Goal: Task Accomplishment & Management: Manage account settings

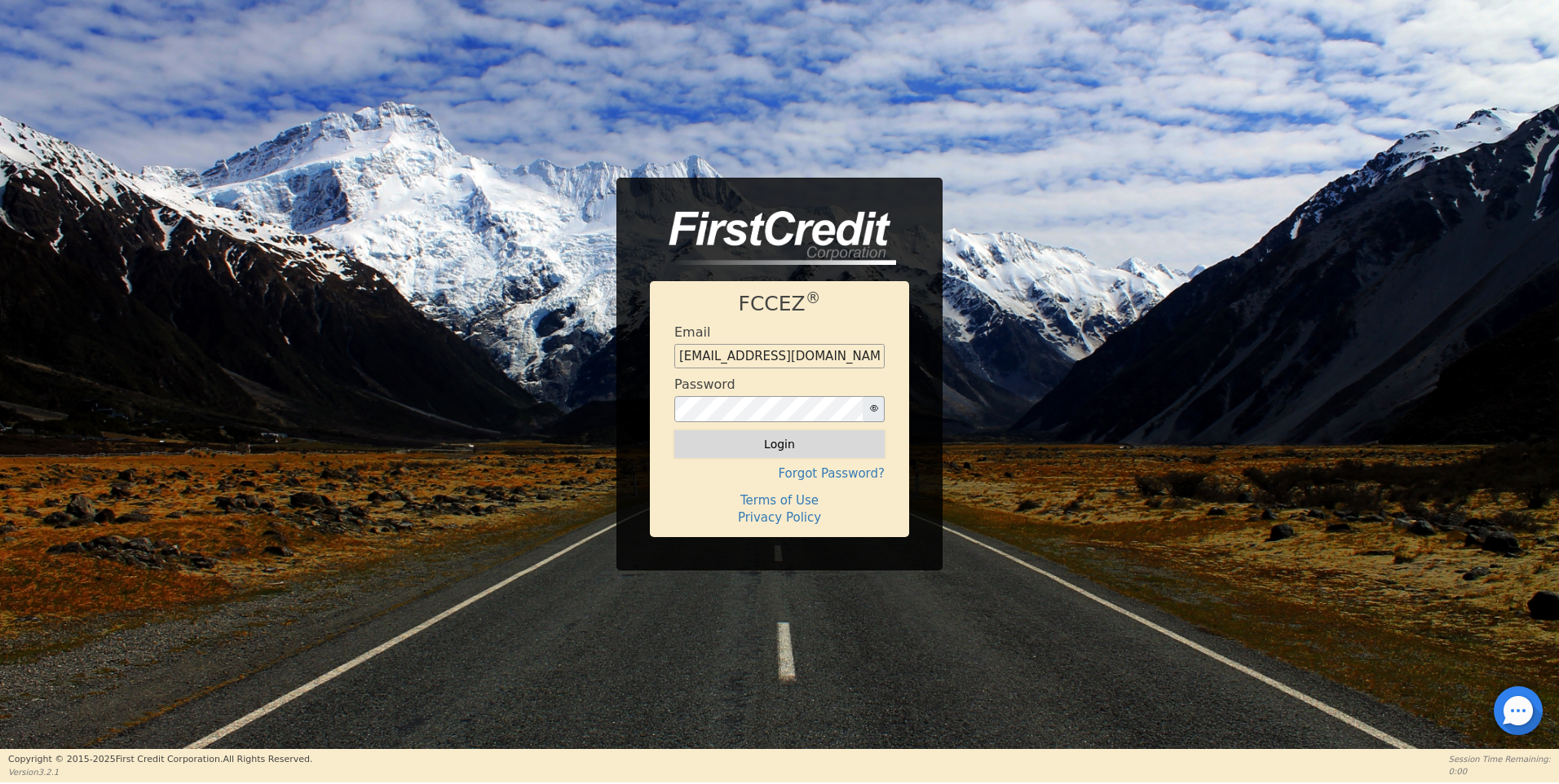
click at [768, 446] on button "Login" at bounding box center [779, 444] width 210 height 28
type input "[EMAIL_ADDRESS][DOMAIN_NAME]"
click at [780, 442] on button "Login" at bounding box center [779, 444] width 210 height 28
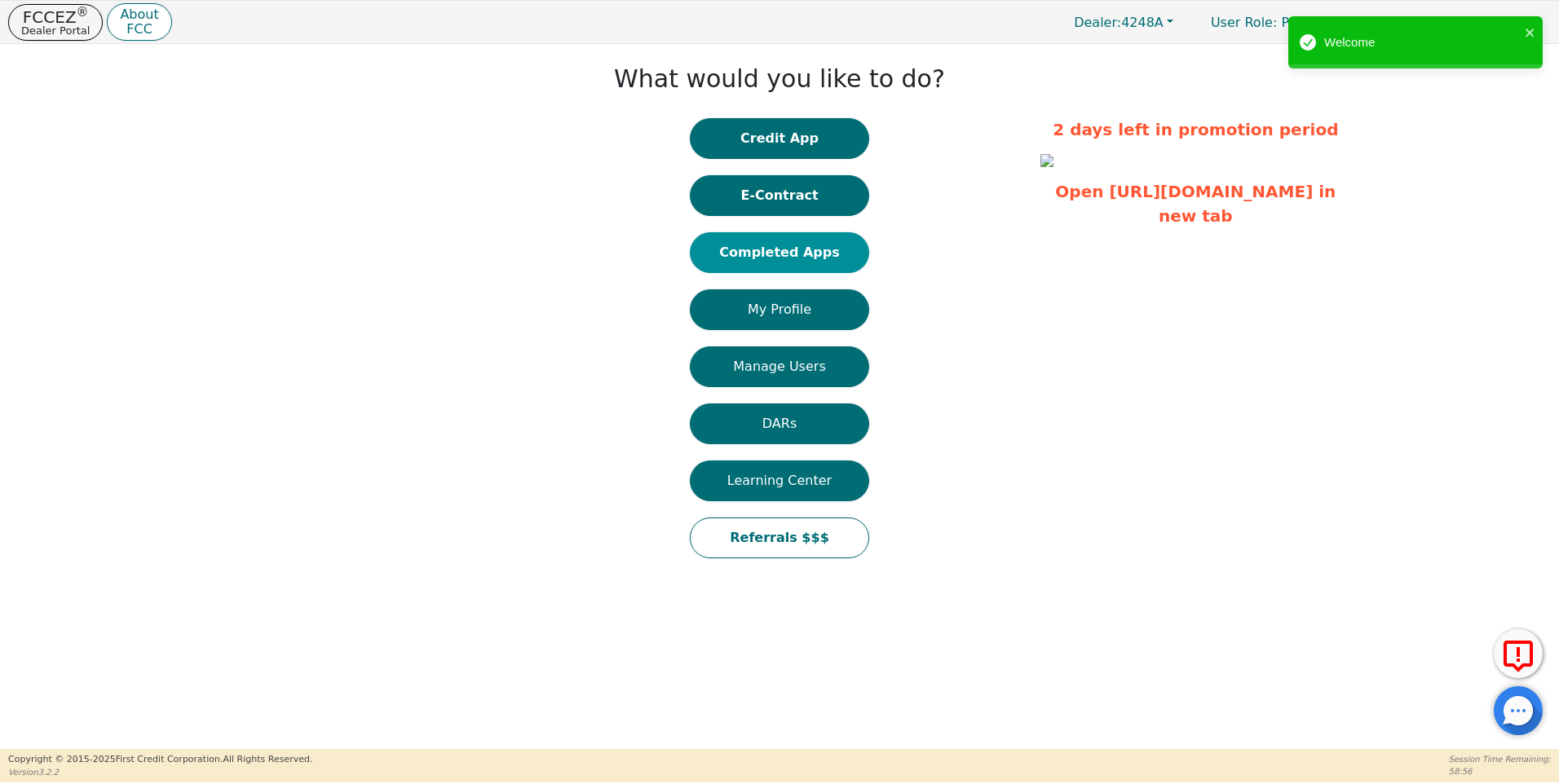
click at [792, 255] on button "Completed Apps" at bounding box center [780, 252] width 179 height 41
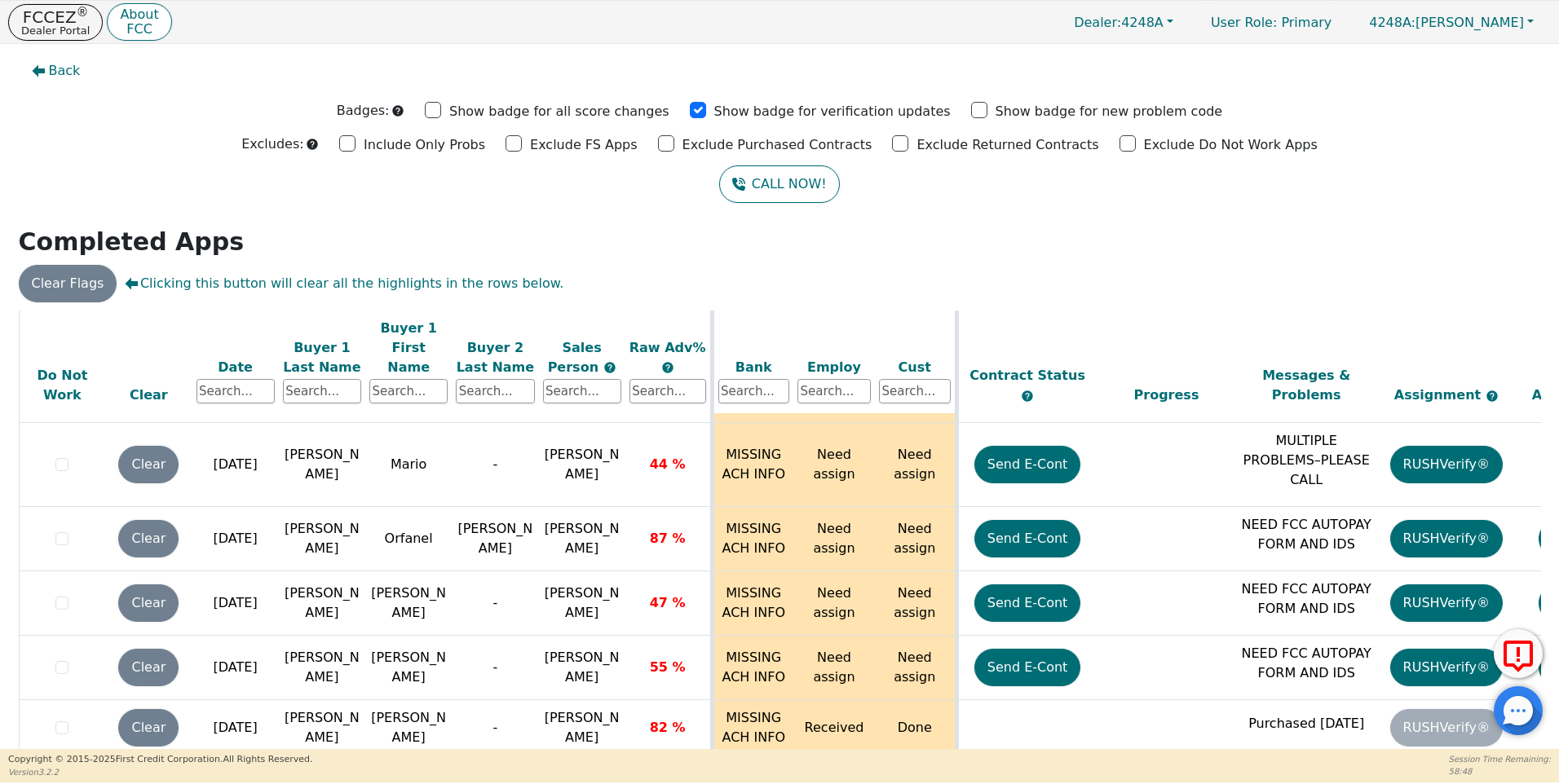
scroll to position [6822, 0]
